Goal: Complete application form

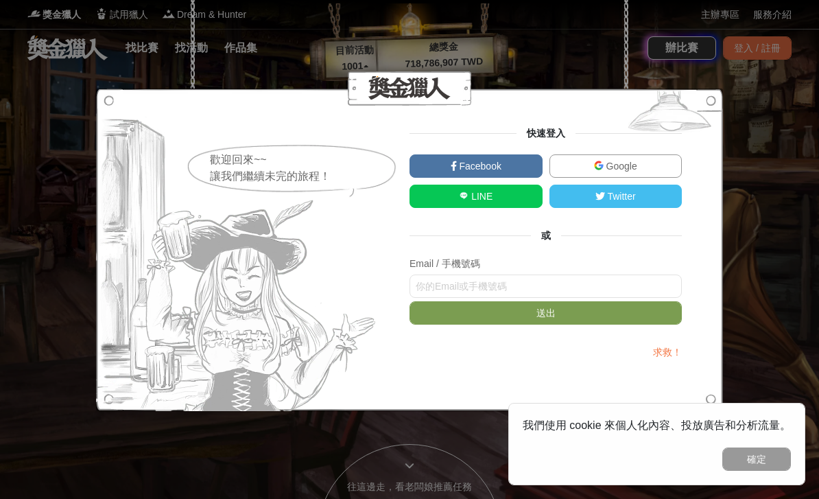
click at [594, 168] on img at bounding box center [599, 165] width 10 height 10
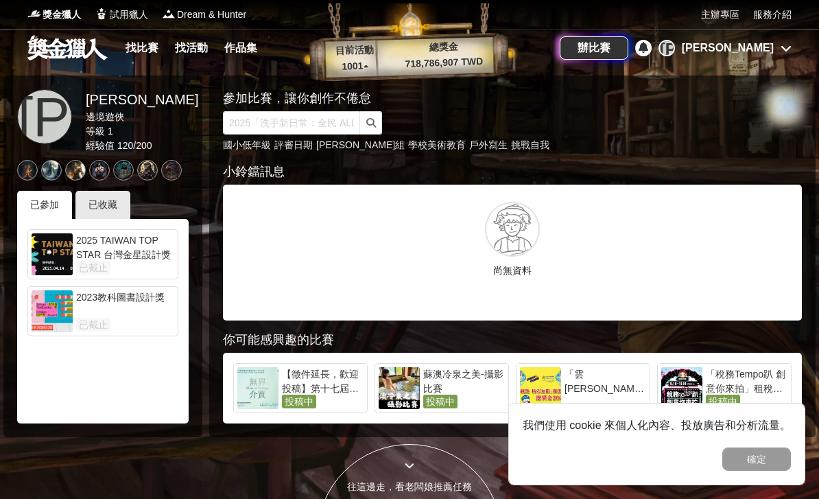
click at [103, 195] on div "已收藏" at bounding box center [102, 205] width 55 height 28
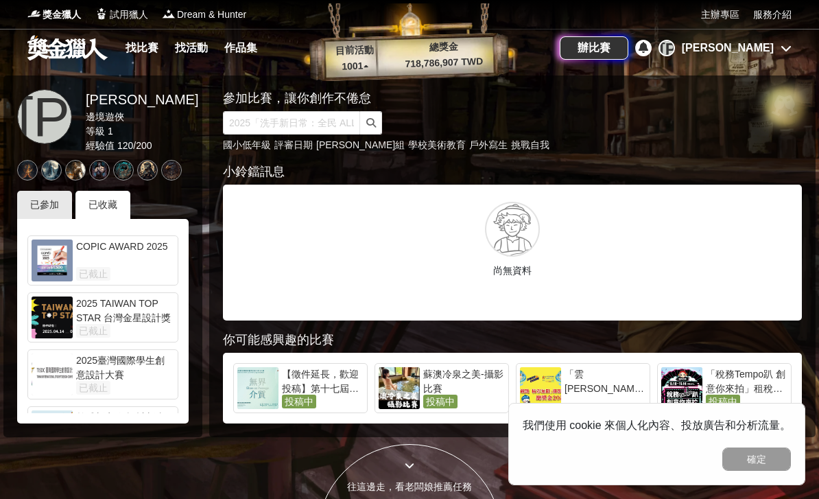
scroll to position [164, 0]
click at [108, 423] on div "齡感新定位 設計新臺北" at bounding box center [125, 424] width 98 height 27
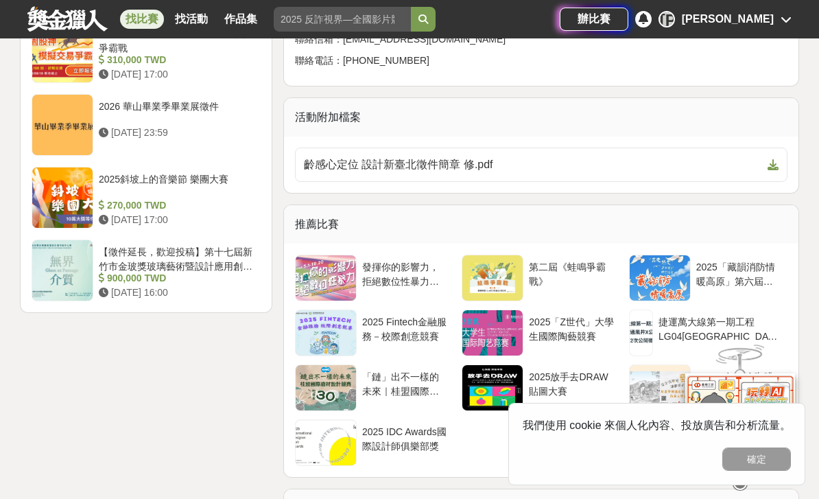
click at [773, 159] on icon at bounding box center [772, 164] width 11 height 11
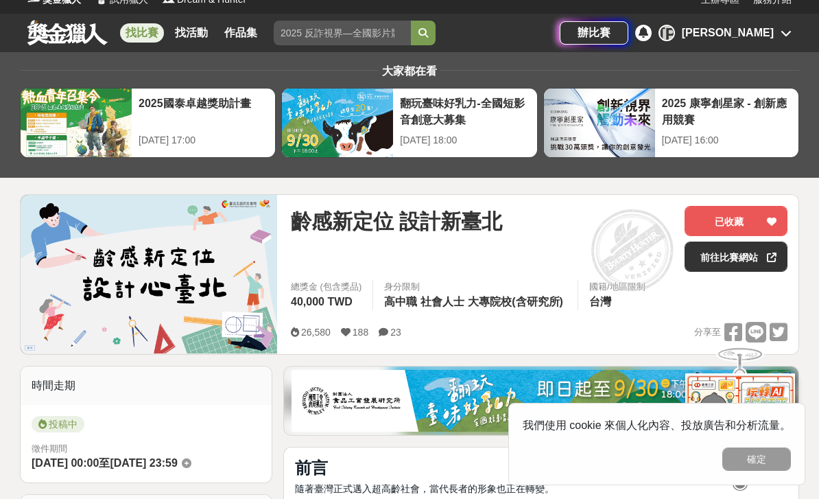
scroll to position [10, 0]
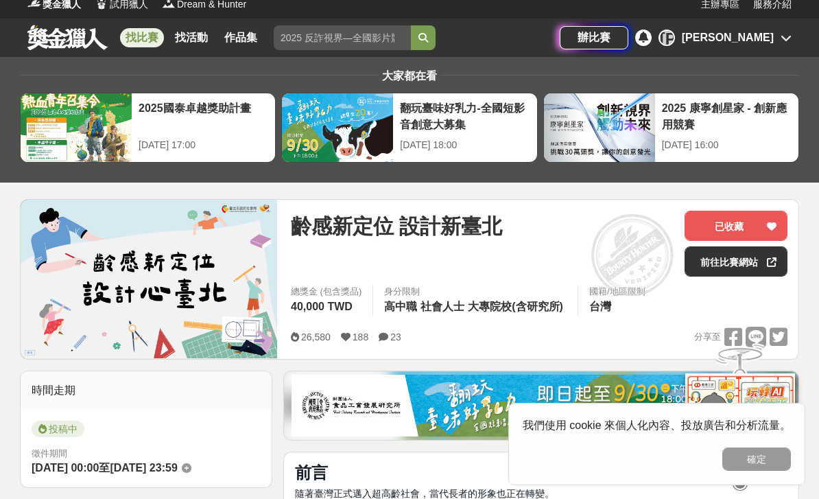
click at [763, 260] on link "前往比賽網站" at bounding box center [735, 261] width 103 height 30
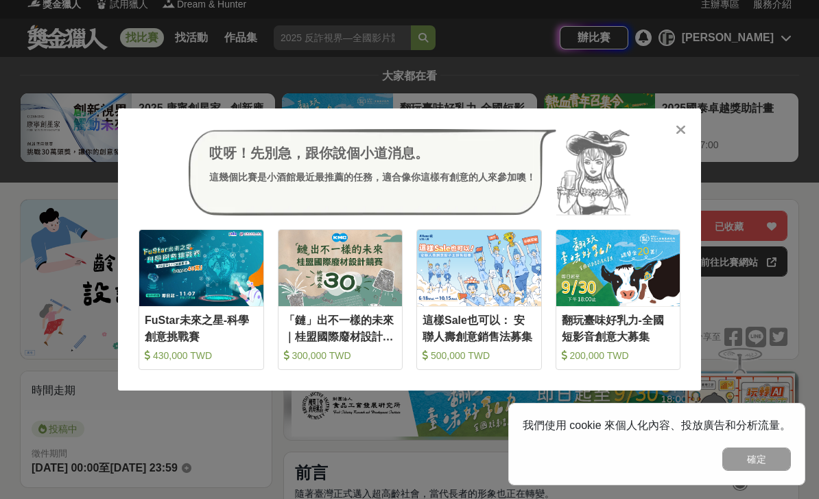
scroll to position [0, 0]
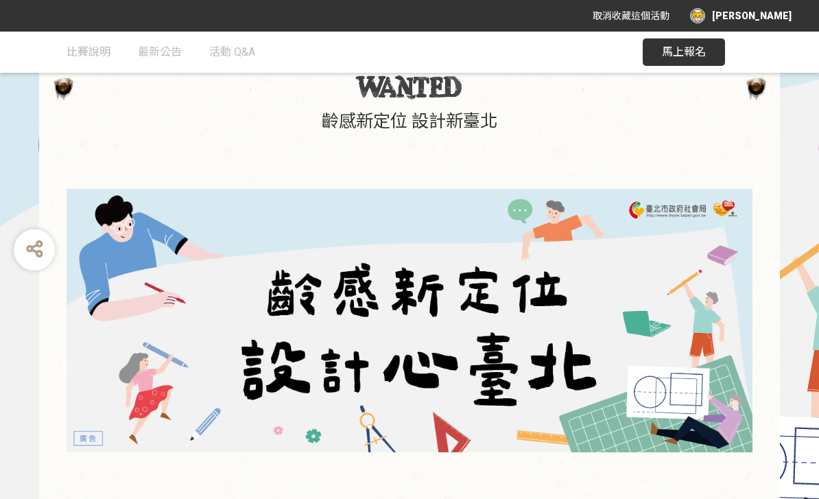
scroll to position [80, 0]
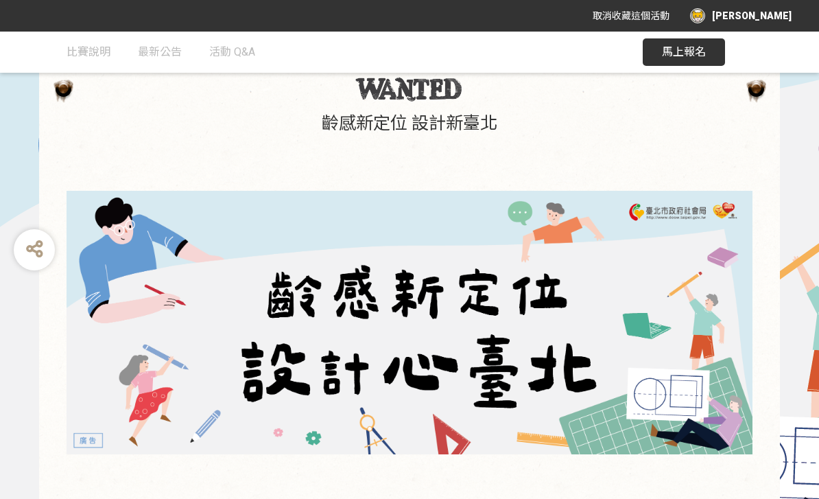
click at [686, 56] on span "馬上報名" at bounding box center [684, 51] width 44 height 13
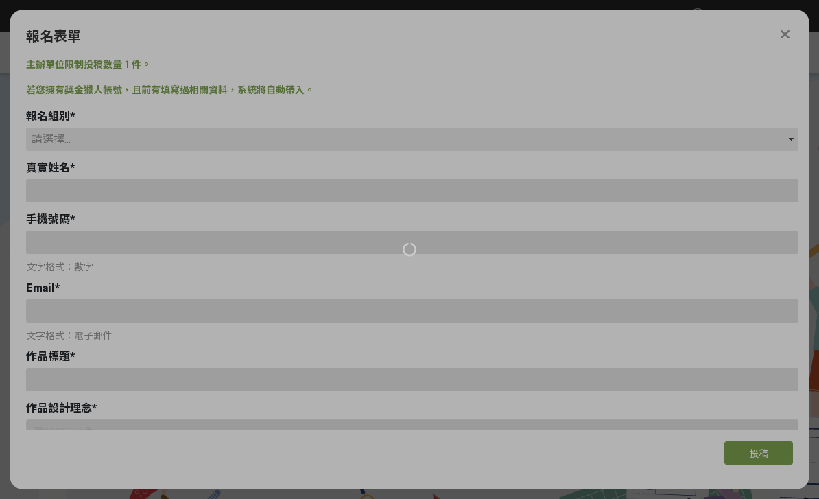
type input "0909029191"
type input "[EMAIL_ADDRESS][DOMAIN_NAME]"
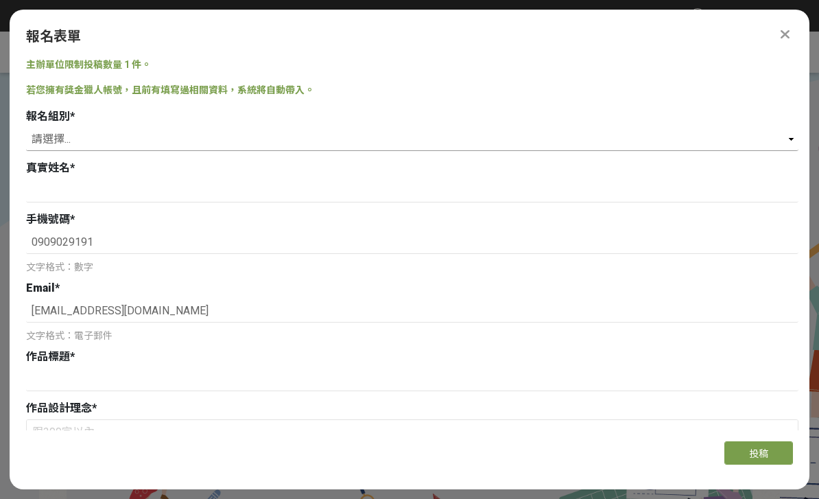
click at [455, 128] on select "請選擇... 學生組(限[GEOGRAPHIC_DATA]公私立高中職以上在學生) 社會組(年滿 18 歲以上社會大眾皆可參加)" at bounding box center [412, 139] width 772 height 23
select select "社會組(年滿 18 歲以上社會大眾皆可參加)"
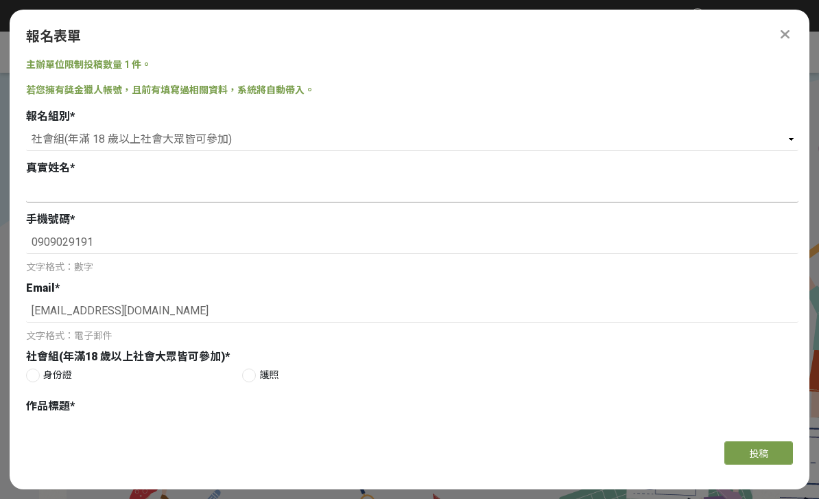
click at [421, 179] on input at bounding box center [412, 190] width 772 height 23
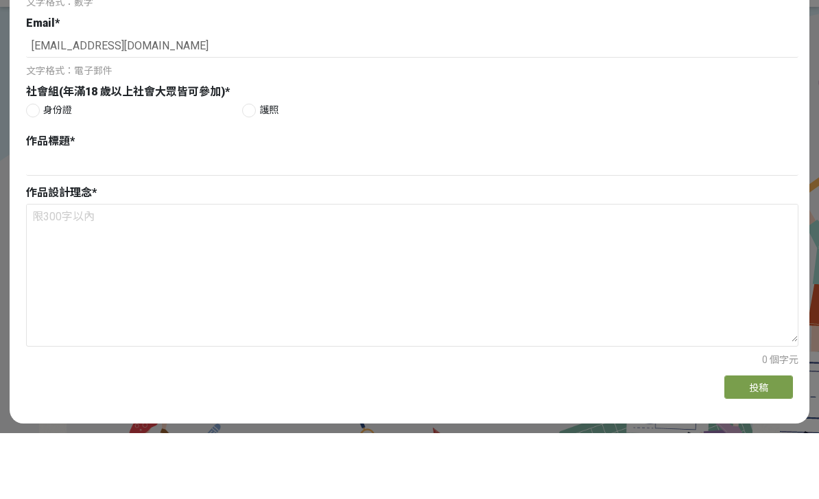
scroll to position [173, 0]
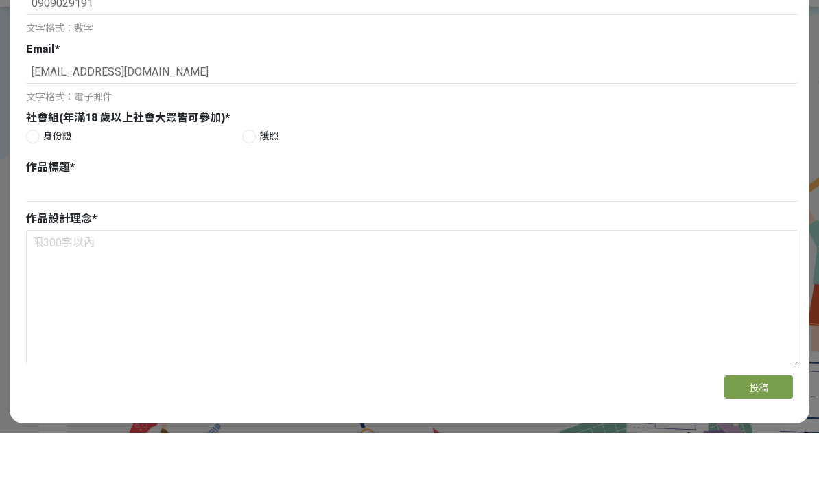
type input "[PERSON_NAME]"
click at [36, 195] on div at bounding box center [33, 202] width 14 height 14
radio input "true"
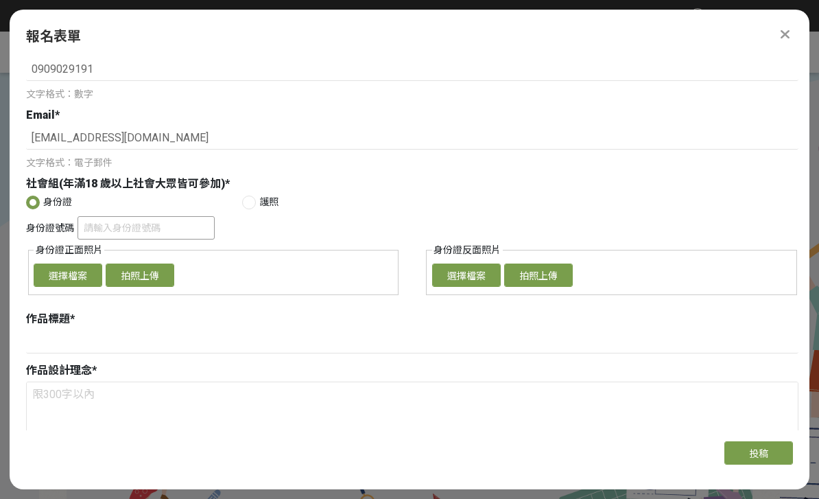
click at [178, 216] on input "身份證號碼" at bounding box center [145, 227] width 137 height 23
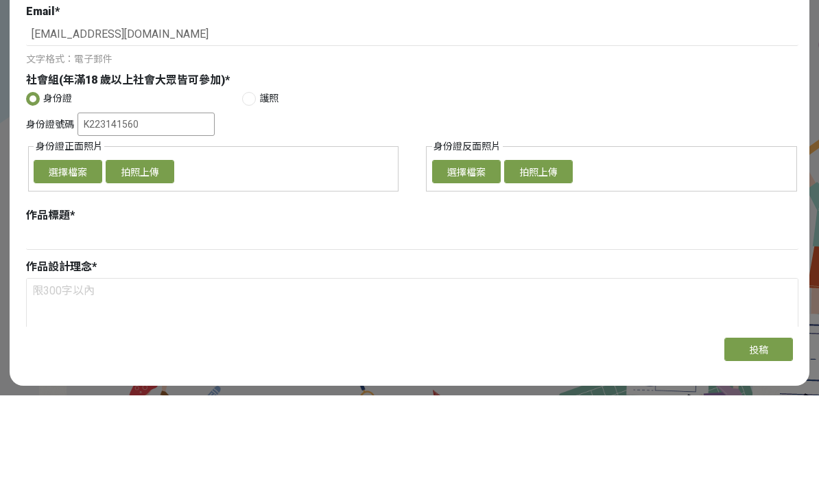
type input "K223141560"
click at [75, 263] on button "選擇檔案" at bounding box center [68, 274] width 69 height 23
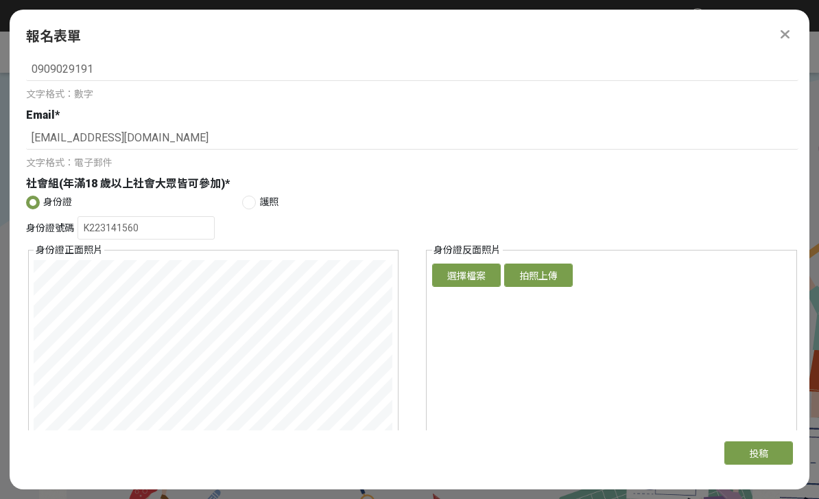
click at [470, 263] on button "選擇檔案" at bounding box center [466, 274] width 69 height 23
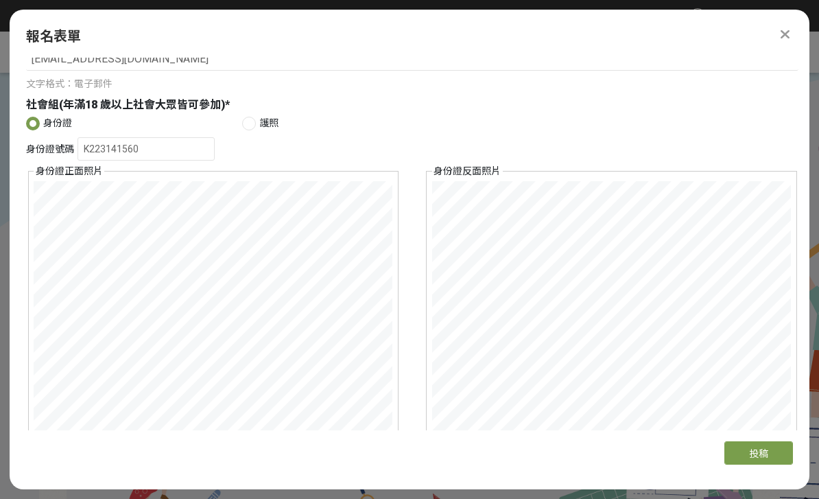
scroll to position [274, 0]
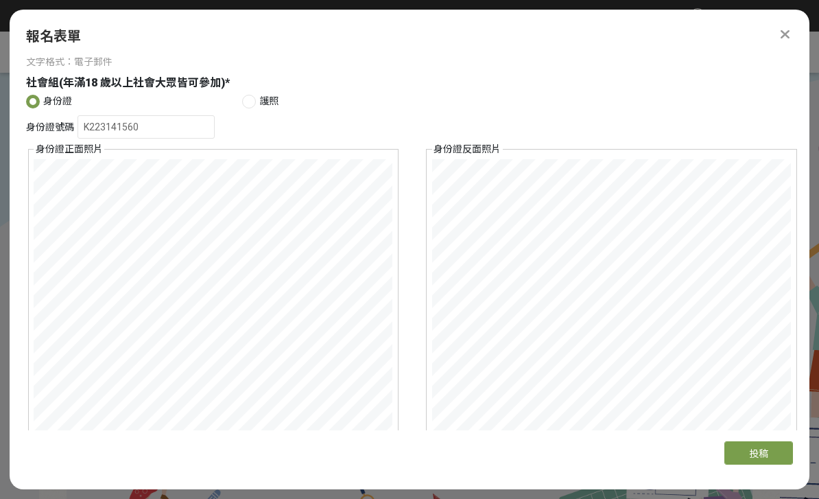
click at [85, 437] on button "確認上傳" at bounding box center [68, 448] width 69 height 23
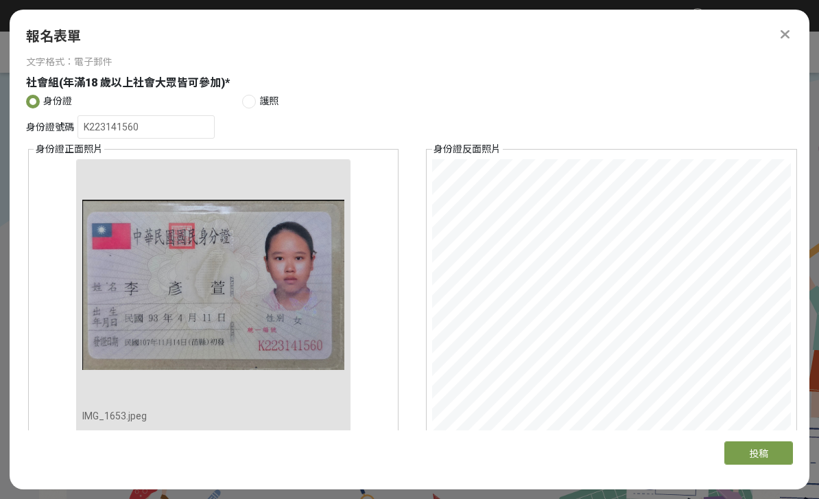
click at [483, 437] on button "確認上傳" at bounding box center [466, 448] width 69 height 23
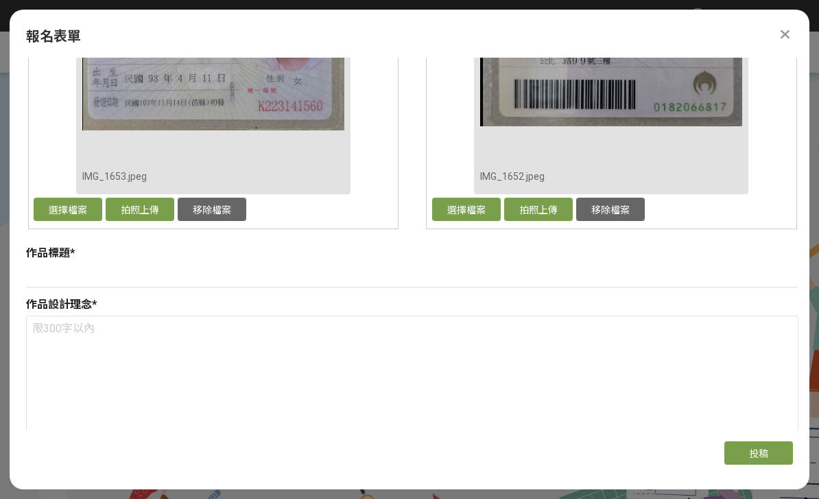
scroll to position [520, 0]
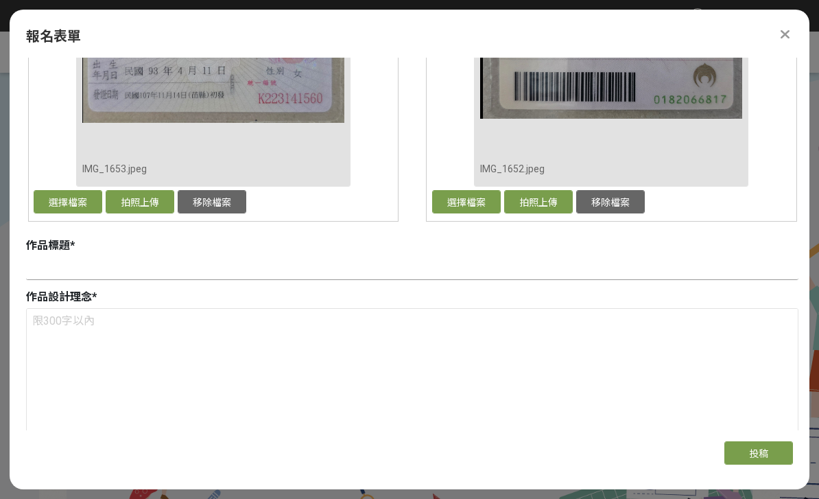
click at [114, 256] on input at bounding box center [412, 267] width 772 height 23
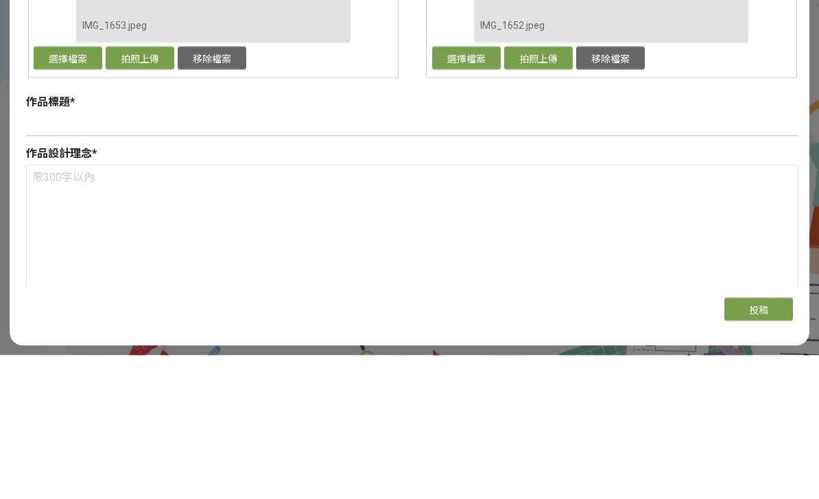
click at [51, 256] on input at bounding box center [412, 267] width 772 height 23
paste input "擁抱活力•共榮世代"
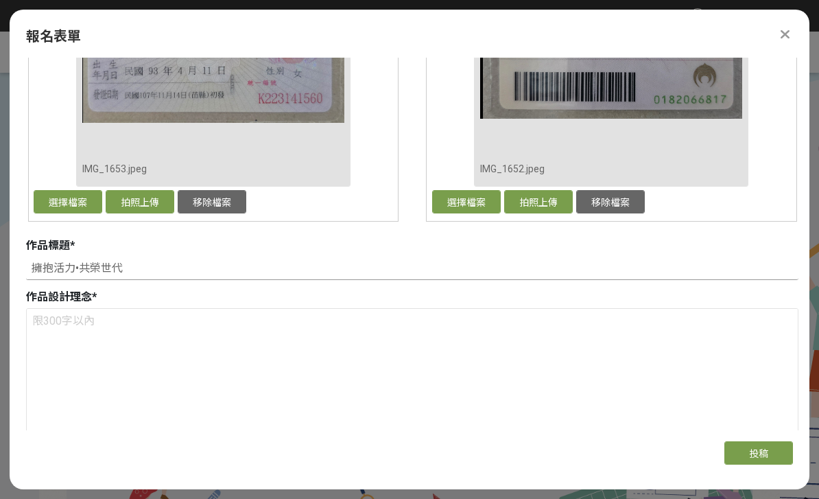
type input "擁抱活力•共榮世代"
click at [110, 313] on textarea at bounding box center [412, 377] width 771 height 137
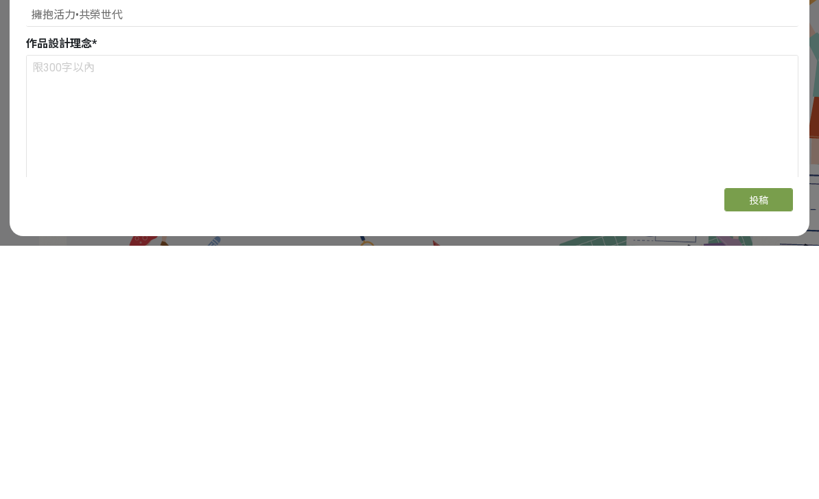
click at [420, 309] on textarea at bounding box center [412, 377] width 771 height 137
click at [59, 309] on textarea at bounding box center [412, 377] width 771 height 137
paste textarea "作品以兩位舞動的人形為主體，透過線條展現長者積極自主的生活態度。藍色與橘色象徵穩健與活力，綠色葉片代表健康與生命力。兩人互相擁抱、共同舞動，構築出心形代表世代…"
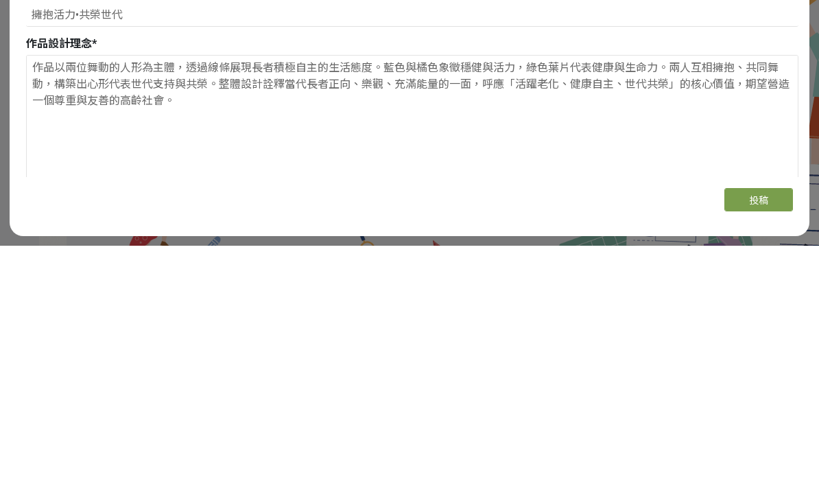
click at [224, 309] on textarea "作品以兩位舞動的人形為主體，透過線條展現長者積極自主的生活態度。藍色與橘色象徵穩健與活力，綠色葉片代表健康與生命力。兩人互相擁抱、共同舞動，構築出心形代表世代…" at bounding box center [412, 377] width 771 height 137
click at [739, 309] on textarea "作品以兩位舞動的人形為主體，透過線條展現長者積極自主的生活態度。藍色與橘色象徵穩健與活力，綠色葉片代表健康與生命力。兩人互相擁抱、共同舞動，構築出心形代表世代…" at bounding box center [412, 377] width 771 height 137
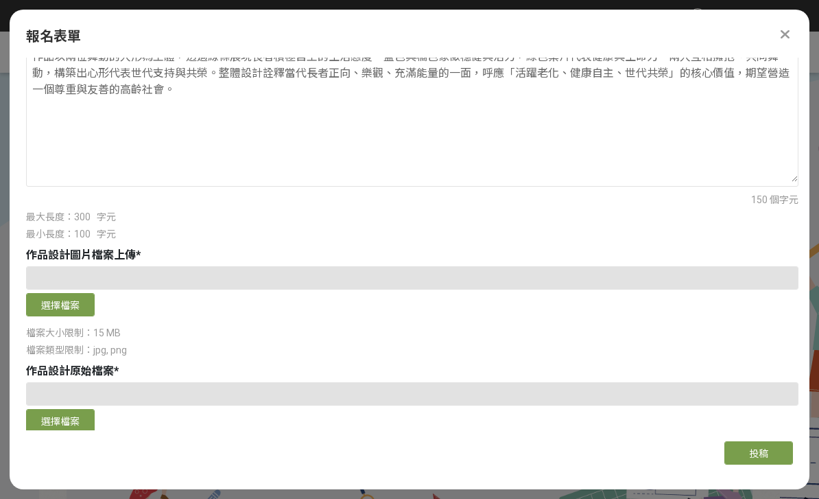
scroll to position [805, 0]
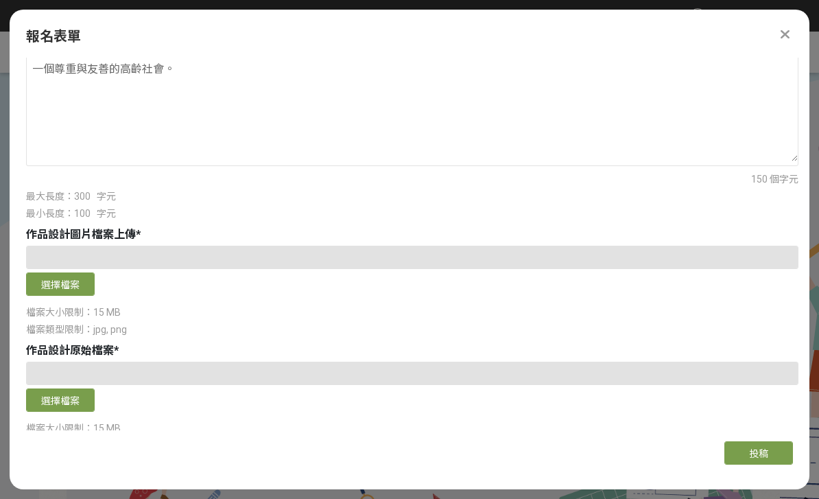
type textarea "作品以兩位舞動的人形為主體，透過線條展現長者積極自主的生活態度。藍色與橘色象徵穩健與活力，綠色葉片代表健康與生命力。兩人互相擁抱、共同舞動，構築出心形代表世代…"
click at [84, 272] on button "選擇檔案" at bounding box center [60, 283] width 69 height 23
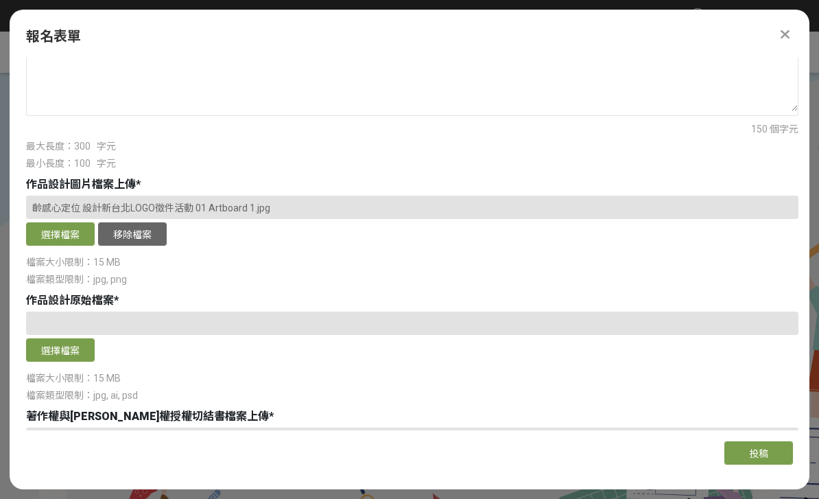
scroll to position [856, 0]
click at [75, 337] on button "選擇檔案" at bounding box center [60, 348] width 69 height 23
click at [81, 337] on button "選擇檔案" at bounding box center [60, 348] width 69 height 23
click at [56, 337] on button "選擇檔案" at bounding box center [60, 348] width 69 height 23
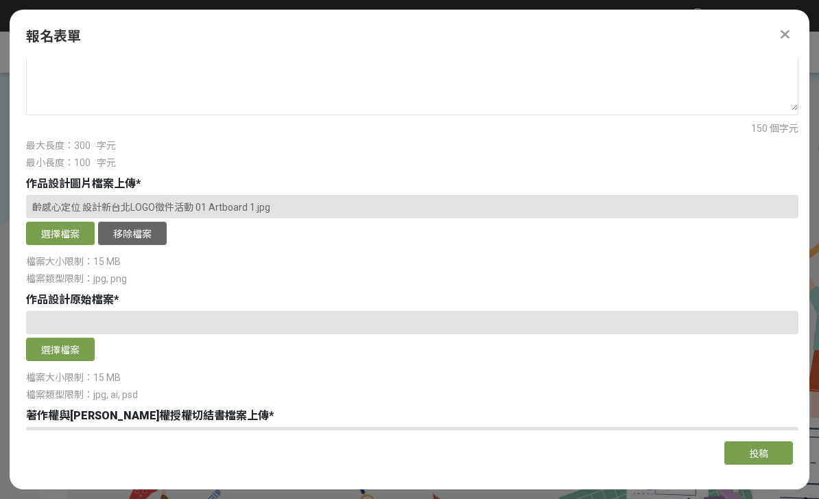
click at [63, 337] on button "選擇檔案" at bounding box center [60, 348] width 69 height 23
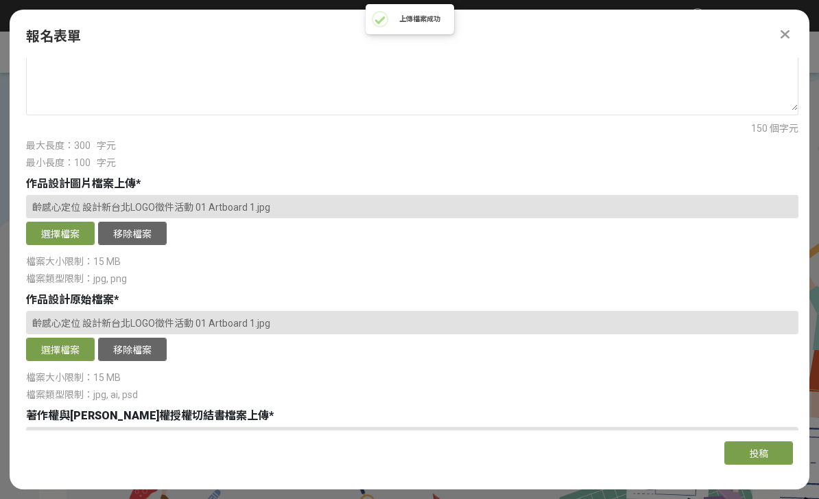
click at [128, 337] on button "移除檔案" at bounding box center [132, 348] width 69 height 23
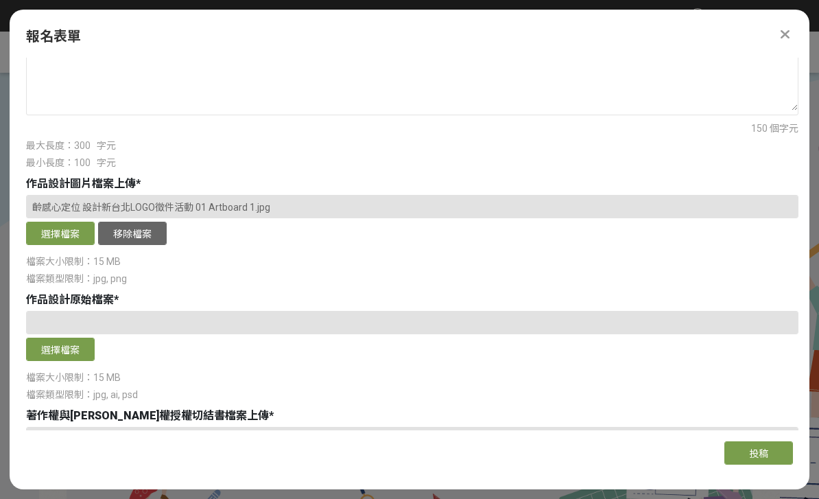
click at [67, 337] on button "選擇檔案" at bounding box center [60, 348] width 69 height 23
click at [65, 337] on button "選擇檔案" at bounding box center [60, 348] width 69 height 23
click at [415, 10] on div "報名表單 主辦單位限制投稿數量 1 件。 若您擁有獎金獵人帳號，且前有填寫過相關資料，系統將自動帶入。 報名組別 * 請選擇... 學生組(限[GEOGRAP…" at bounding box center [410, 245] width 800 height 471
click at [86, 337] on button "選擇檔案" at bounding box center [60, 348] width 69 height 23
click at [85, 337] on button "選擇檔案" at bounding box center [60, 348] width 69 height 23
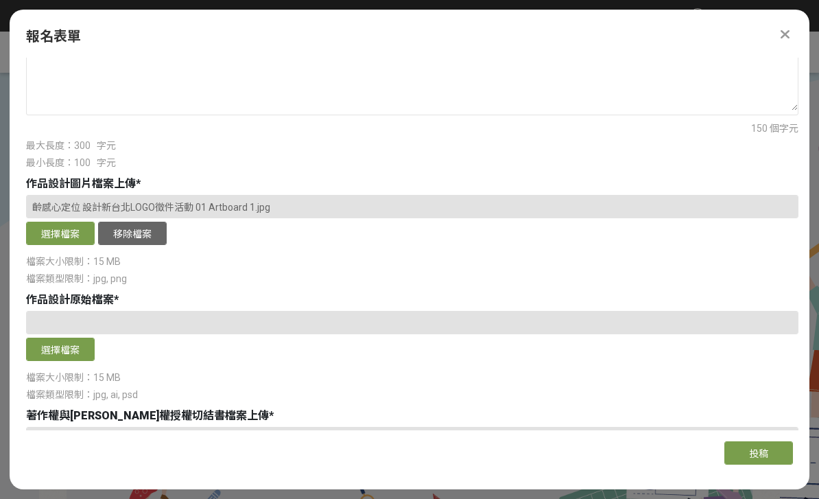
click at [72, 337] on button "選擇檔案" at bounding box center [60, 348] width 69 height 23
click at [79, 337] on button "選擇檔案" at bounding box center [60, 348] width 69 height 23
click at [67, 337] on button "選擇檔案" at bounding box center [60, 348] width 69 height 23
click at [74, 337] on button "選擇檔案" at bounding box center [60, 348] width 69 height 23
click at [86, 337] on button "選擇檔案" at bounding box center [60, 348] width 69 height 23
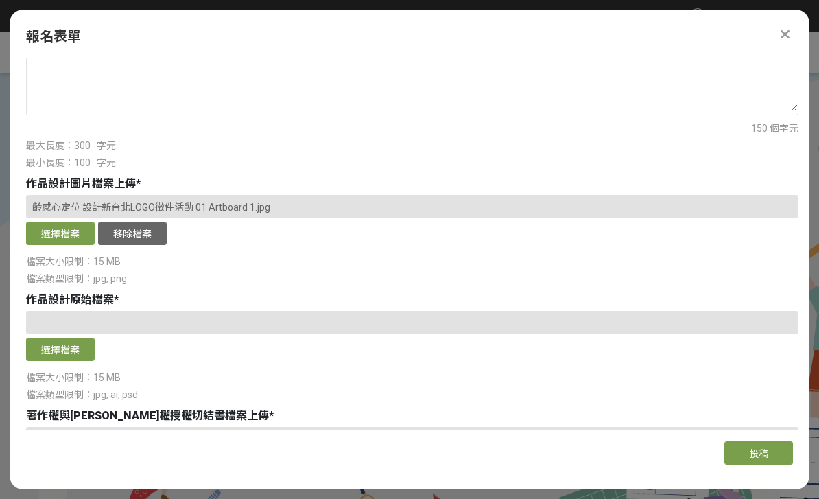
click at [93, 337] on button "選擇檔案" at bounding box center [60, 348] width 69 height 23
click at [71, 337] on button "選擇檔案" at bounding box center [60, 348] width 69 height 23
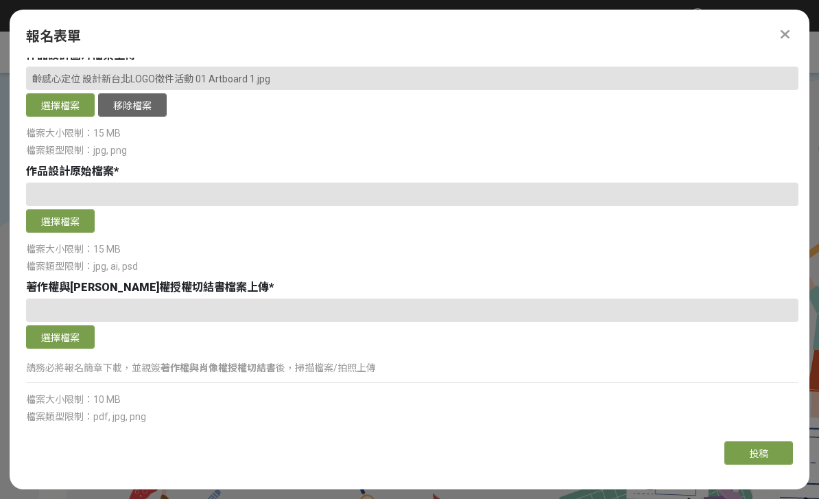
scroll to position [984, 0]
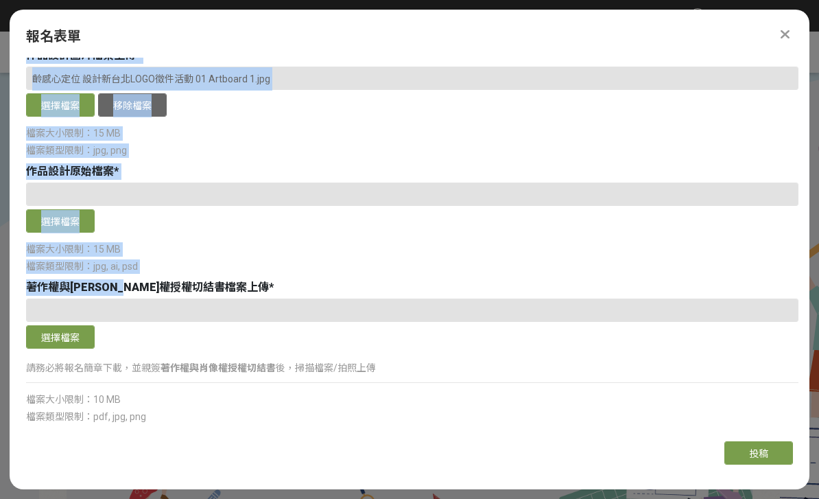
click at [231, 279] on div "著作權與[PERSON_NAME]權授權切結書檔案上傳 *" at bounding box center [412, 287] width 772 height 16
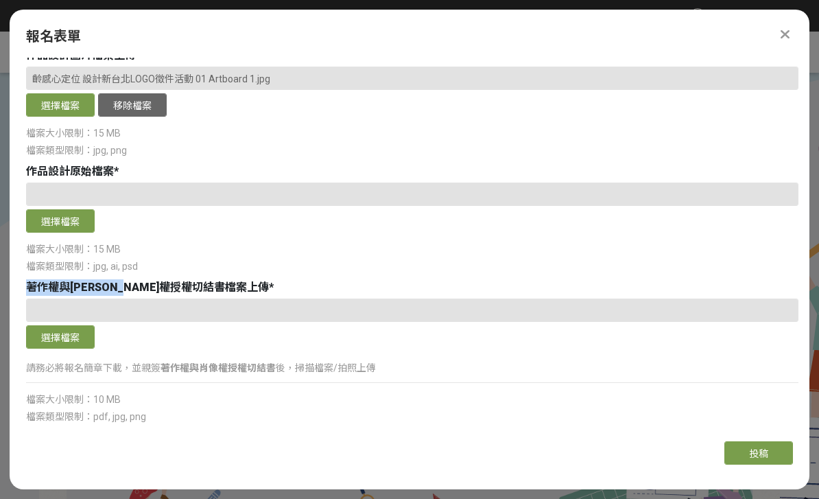
copy span "著作權與肖像權授權切結書"
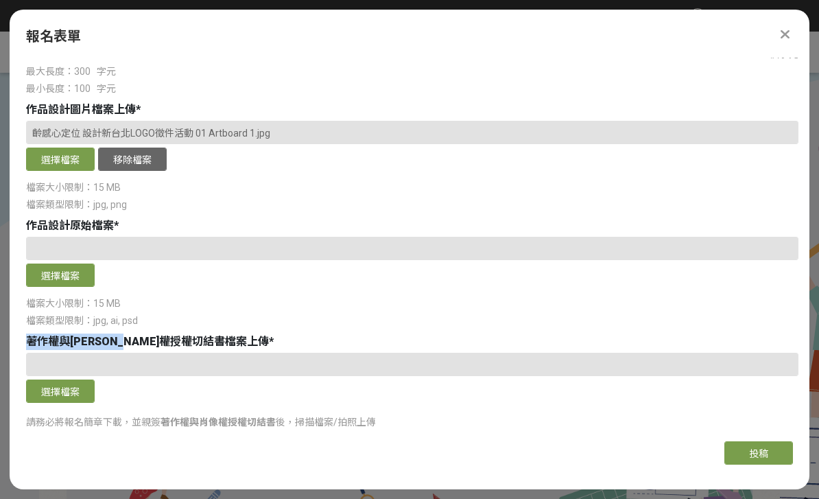
click at [265, 263] on div "選擇檔案" at bounding box center [412, 276] width 772 height 27
click at [80, 335] on span "著作權與[PERSON_NAME]權授權切結書檔案上傳" at bounding box center [147, 341] width 243 height 13
click at [86, 335] on span "著作權與[PERSON_NAME]權授權切結書檔案上傳" at bounding box center [147, 341] width 243 height 13
click at [51, 335] on span "著作權與[PERSON_NAME]權授權切結書檔案上傳" at bounding box center [147, 341] width 243 height 13
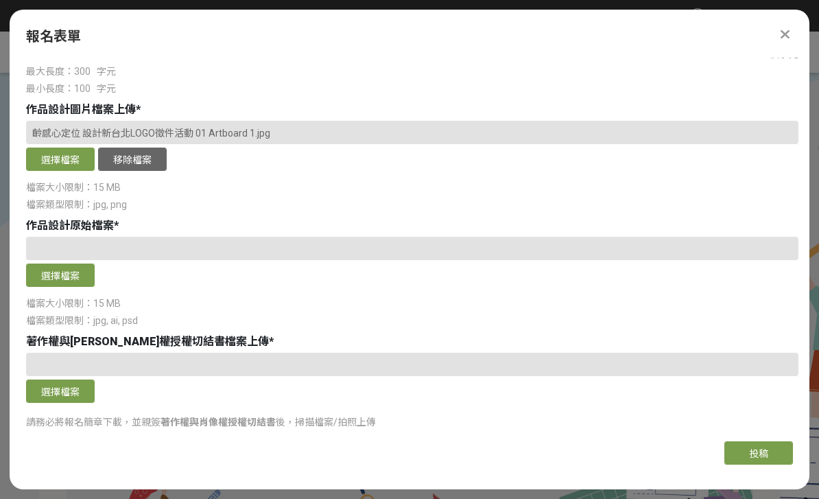
click at [52, 335] on span "著作權與[PERSON_NAME]權授權切結書檔案上傳" at bounding box center [147, 341] width 243 height 13
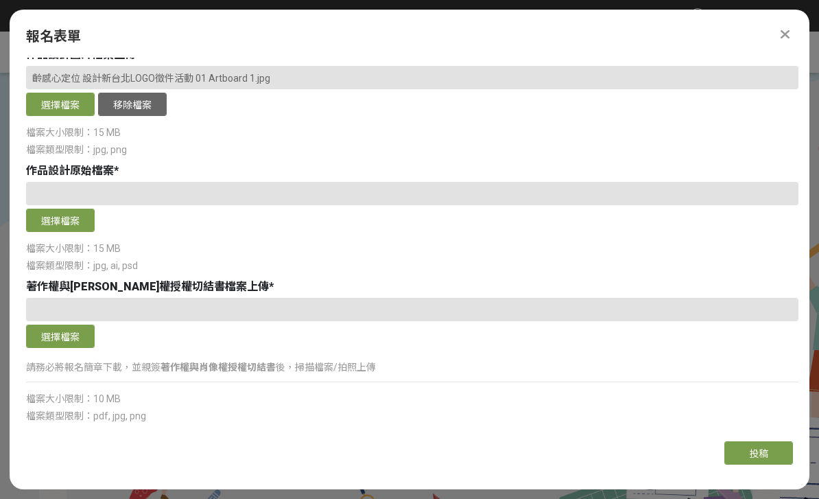
scroll to position [984, 0]
click at [56, 209] on button "選擇檔案" at bounding box center [60, 220] width 69 height 23
click at [55, 325] on button "選擇檔案" at bounding box center [60, 336] width 69 height 23
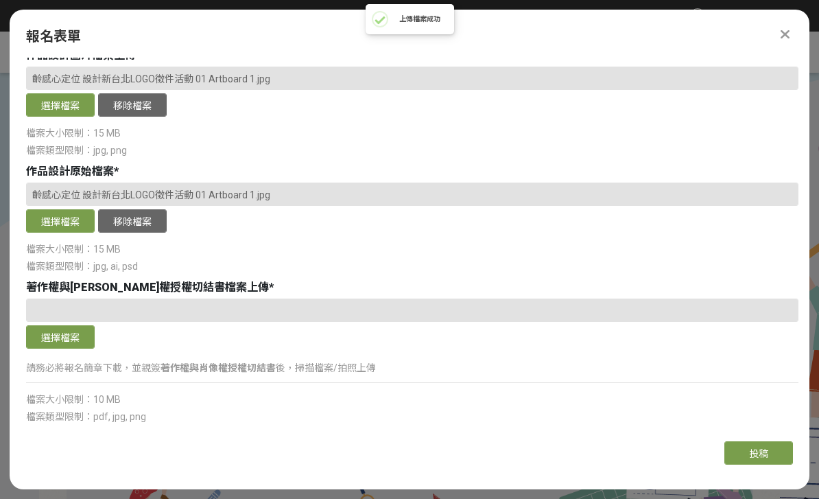
click at [47, 325] on button "選擇檔案" at bounding box center [60, 336] width 69 height 23
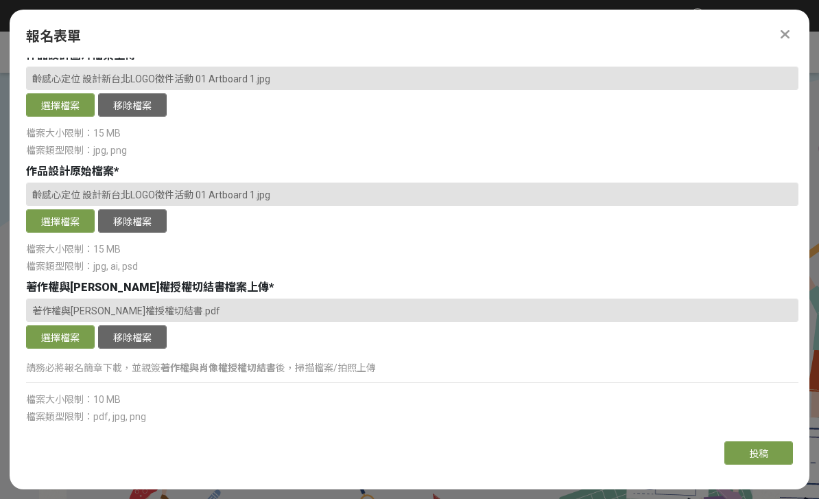
scroll to position [930, 0]
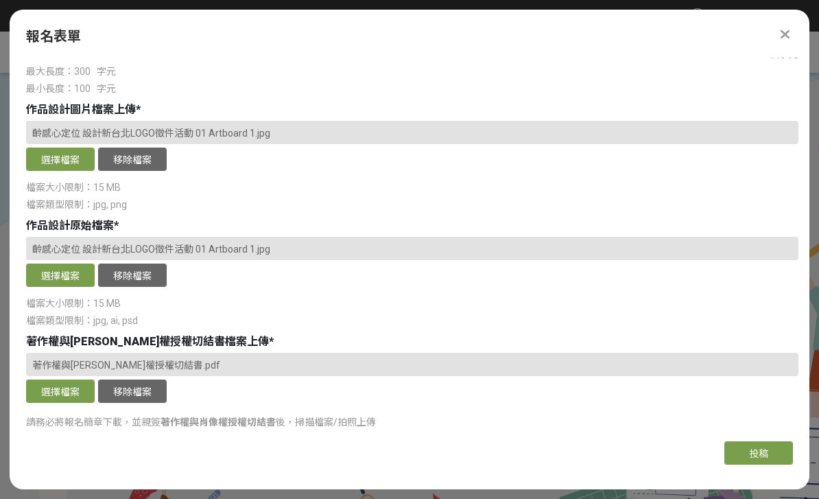
click at [25, 429] on div "主辦單位限制投稿數量 1 件。 若您擁有獎金獵人帳號，且前有填寫過相關資料，系統將自動帶入。 報名組別 * 請選擇... 學生組(限[GEOGRAPHIC_D…" at bounding box center [410, 244] width 800 height 372
click at [38, 448] on span "檔案大小限制：10 MB" at bounding box center [73, 453] width 95 height 11
click at [45, 448] on span "檔案大小限制：10 MB" at bounding box center [73, 453] width 95 height 11
click at [36, 448] on span "檔案大小限制：10 MB" at bounding box center [73, 453] width 95 height 11
click at [40, 448] on span "檔案大小限制：10 MB" at bounding box center [73, 453] width 95 height 11
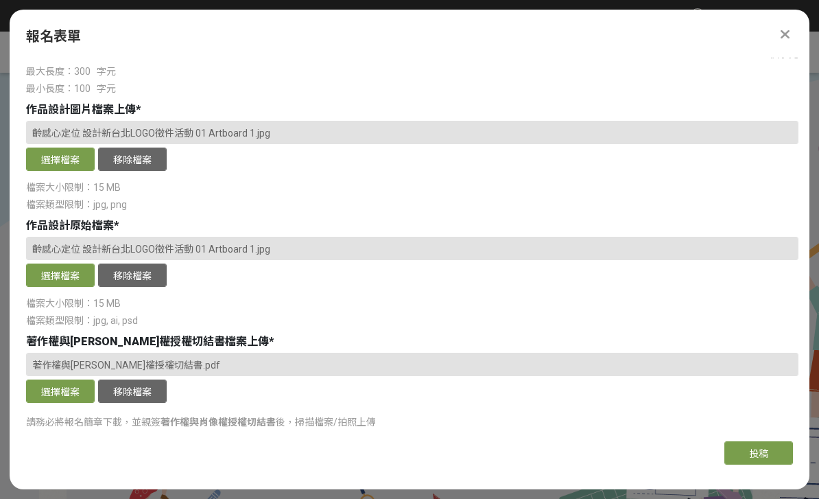
click at [27, 448] on span "檔案大小限制：10 MB" at bounding box center [73, 453] width 95 height 11
click at [138, 446] on div "檔案大小限制：10 MB" at bounding box center [412, 453] width 772 height 14
click at [156, 440] on div "著作權與[PERSON_NAME]權授權切結書.pdf 選擇檔案 移除檔案 請務必將報名簡章下載，並親簽 著作權與肖像權授權切結書 後，掃描檔案/拍照上傳 檔…" at bounding box center [412, 414] width 772 height 125
click at [161, 446] on div "檔案大小限制：10 MB" at bounding box center [412, 453] width 772 height 14
click at [182, 440] on div "著作權與[PERSON_NAME]權授權切結書.pdf 選擇檔案 移除檔案 請務必將報名簡章下載，並親簽 著作權與肖像權授權切結書 後，掃描檔案/拍照上傳 檔…" at bounding box center [412, 414] width 772 height 125
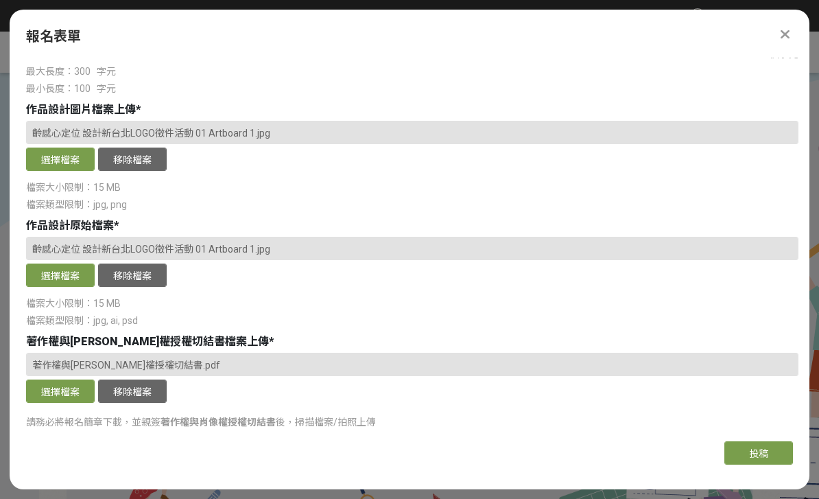
click at [192, 464] on div "檔案類型限制：pdf, jpg, png" at bounding box center [412, 471] width 772 height 14
click at [197, 446] on div "檔案大小限制：10 MB" at bounding box center [412, 453] width 772 height 14
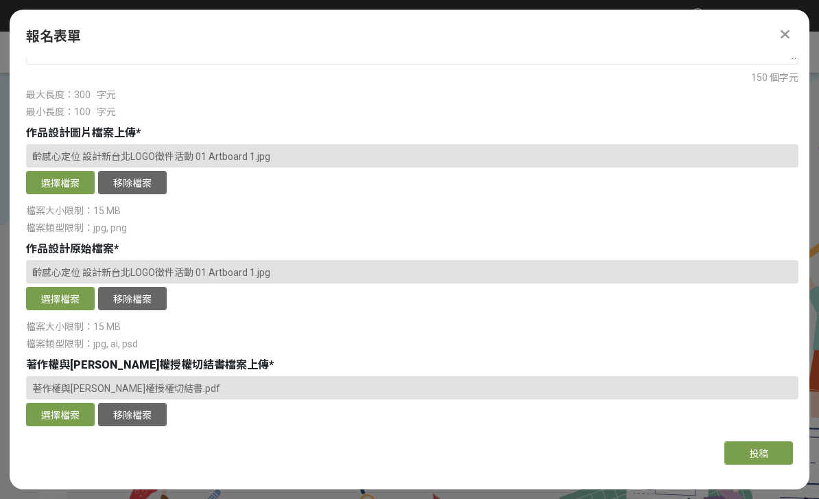
scroll to position [905, 0]
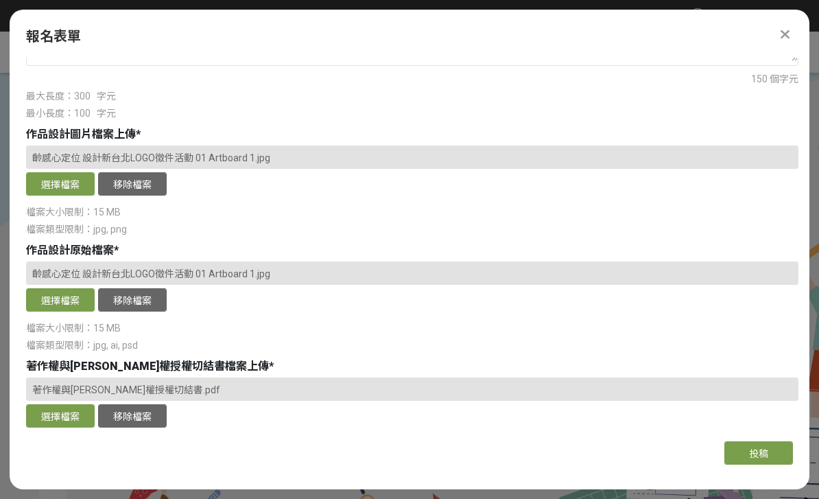
click at [30, 172] on button "選擇檔案" at bounding box center [60, 183] width 69 height 23
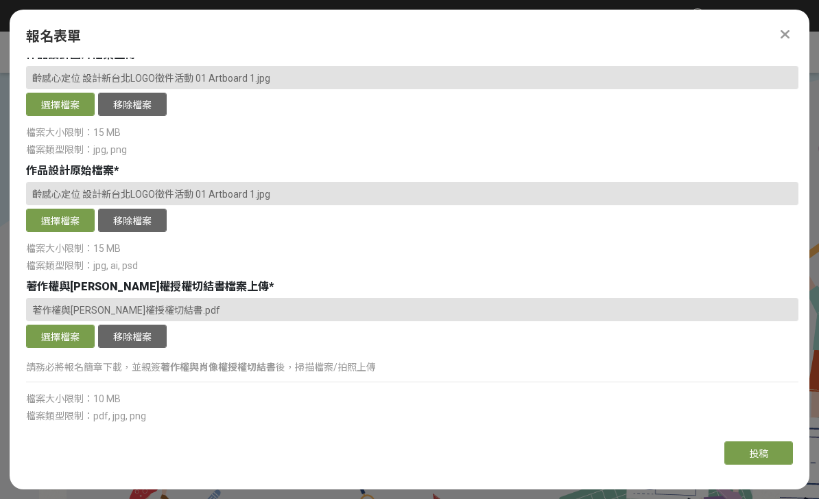
scroll to position [984, 0]
click at [191, 451] on link "活動條款及隱私聲明" at bounding box center [166, 456] width 86 height 11
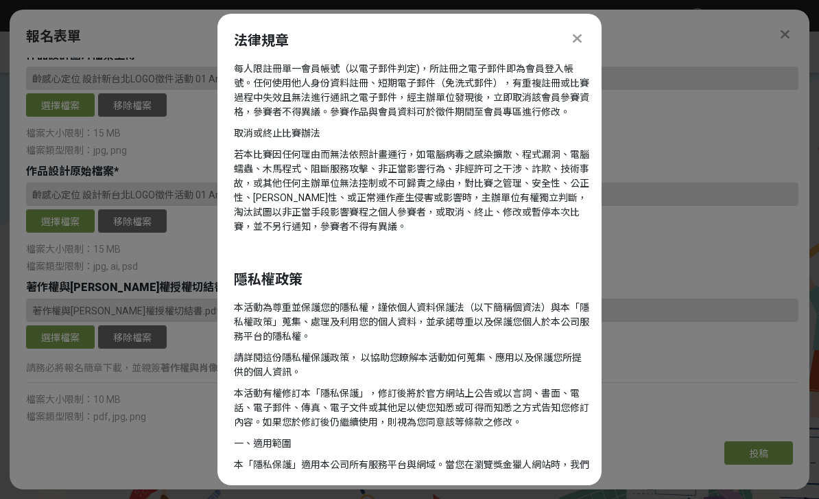
click at [195, 451] on link "活動條款及隱私聲明" at bounding box center [166, 456] width 86 height 11
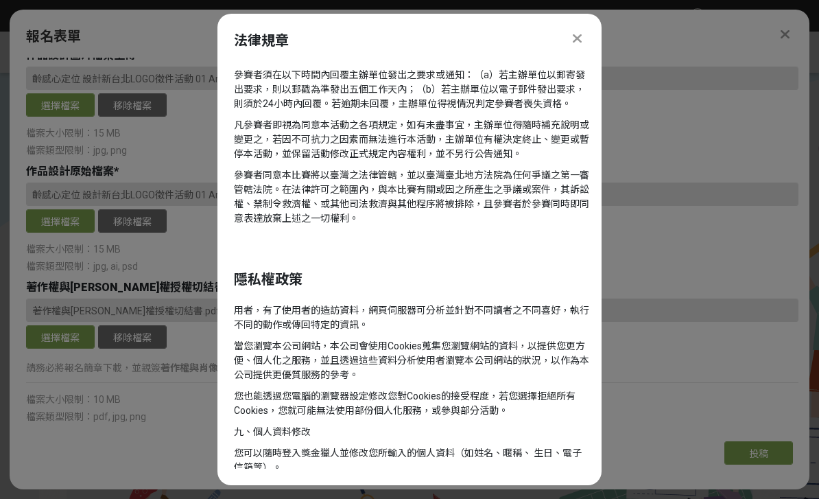
scroll to position [0, 0]
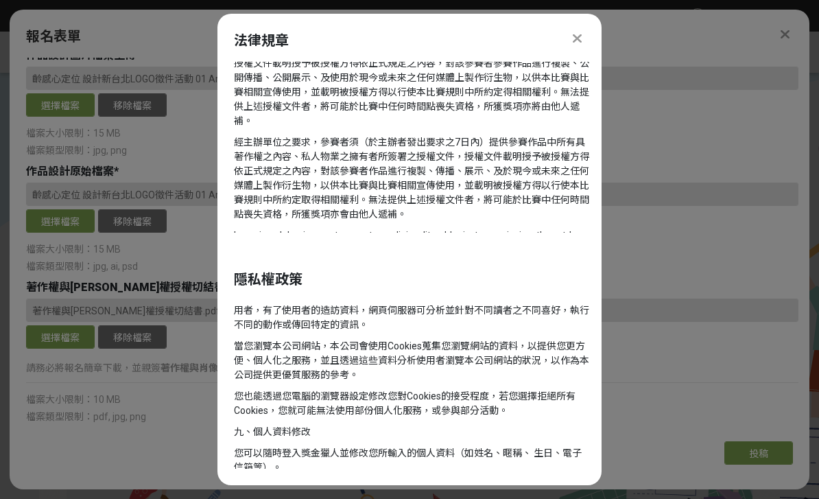
click at [584, 30] on div at bounding box center [576, 38] width 16 height 16
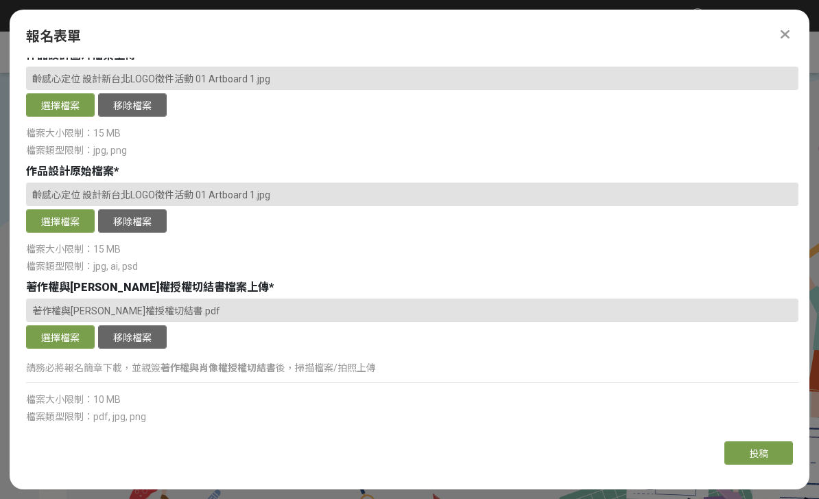
click at [31, 450] on div at bounding box center [33, 457] width 14 height 14
checkbox input "true"
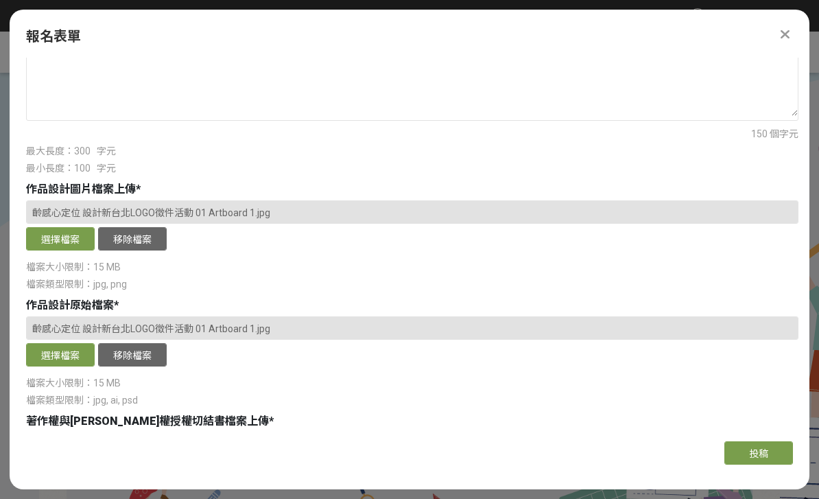
scroll to position [879, 0]
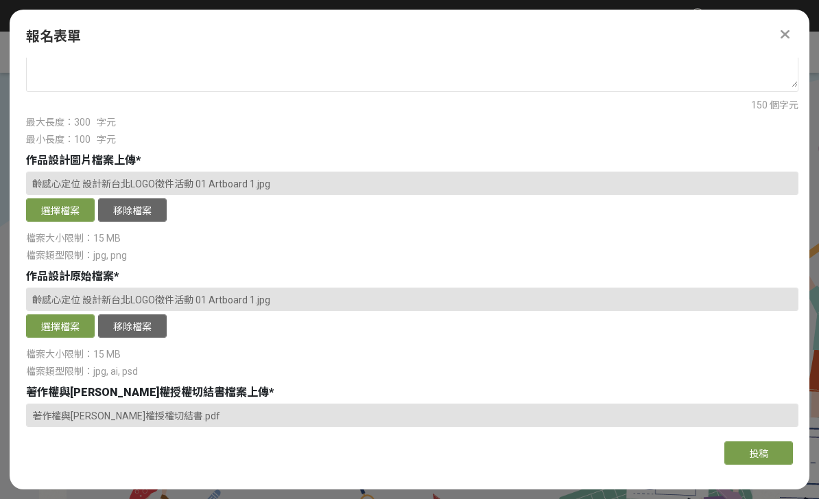
click at [42, 314] on button "選擇檔案" at bounding box center [60, 325] width 69 height 23
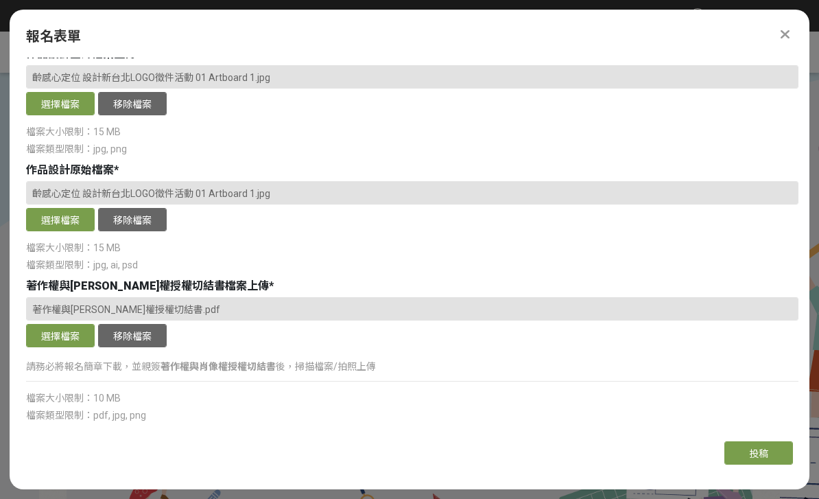
scroll to position [984, 0]
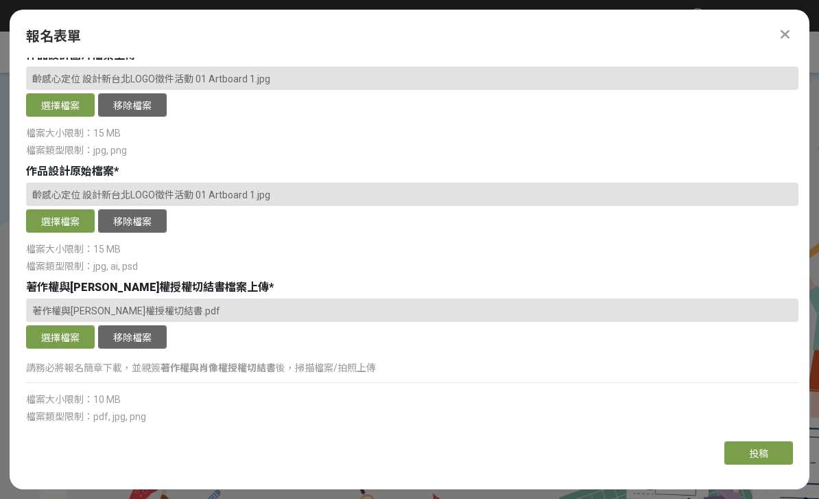
click at [765, 464] on button "投稿" at bounding box center [758, 452] width 69 height 23
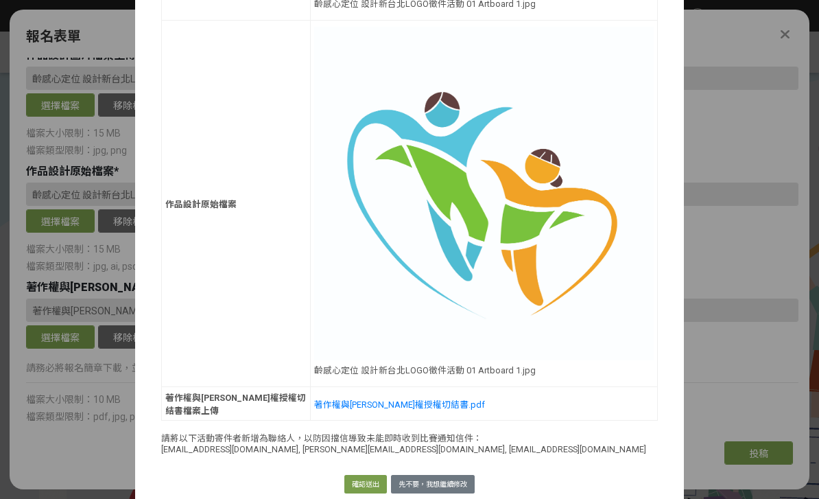
scroll to position [1408, 0]
click at [371, 475] on button "確認送出" at bounding box center [365, 484] width 43 height 19
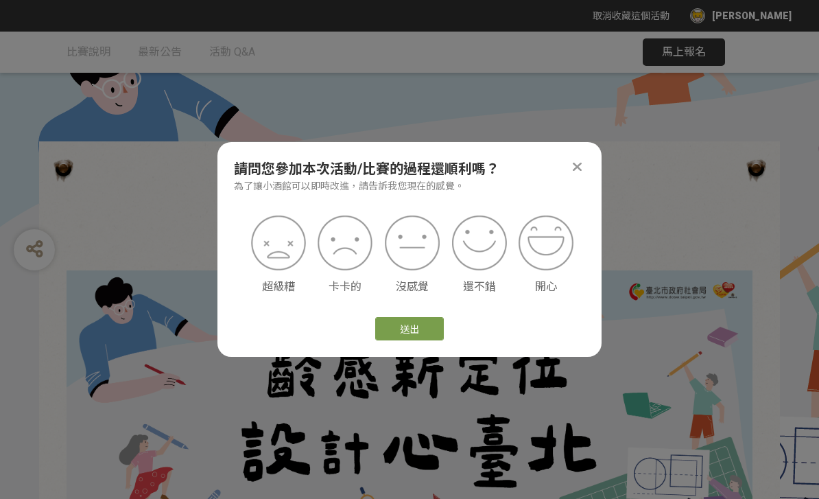
click at [573, 158] on div at bounding box center [576, 166] width 16 height 16
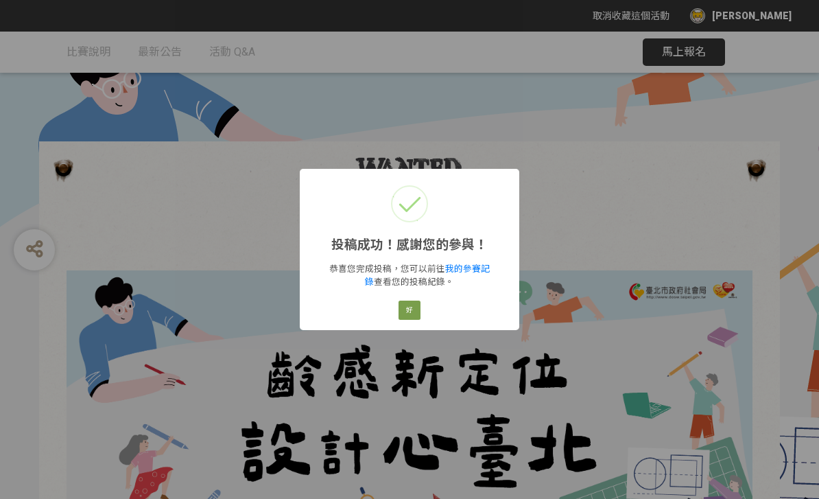
click at [409, 307] on button "好" at bounding box center [409, 309] width 22 height 19
